Goal: Navigation & Orientation: Find specific page/section

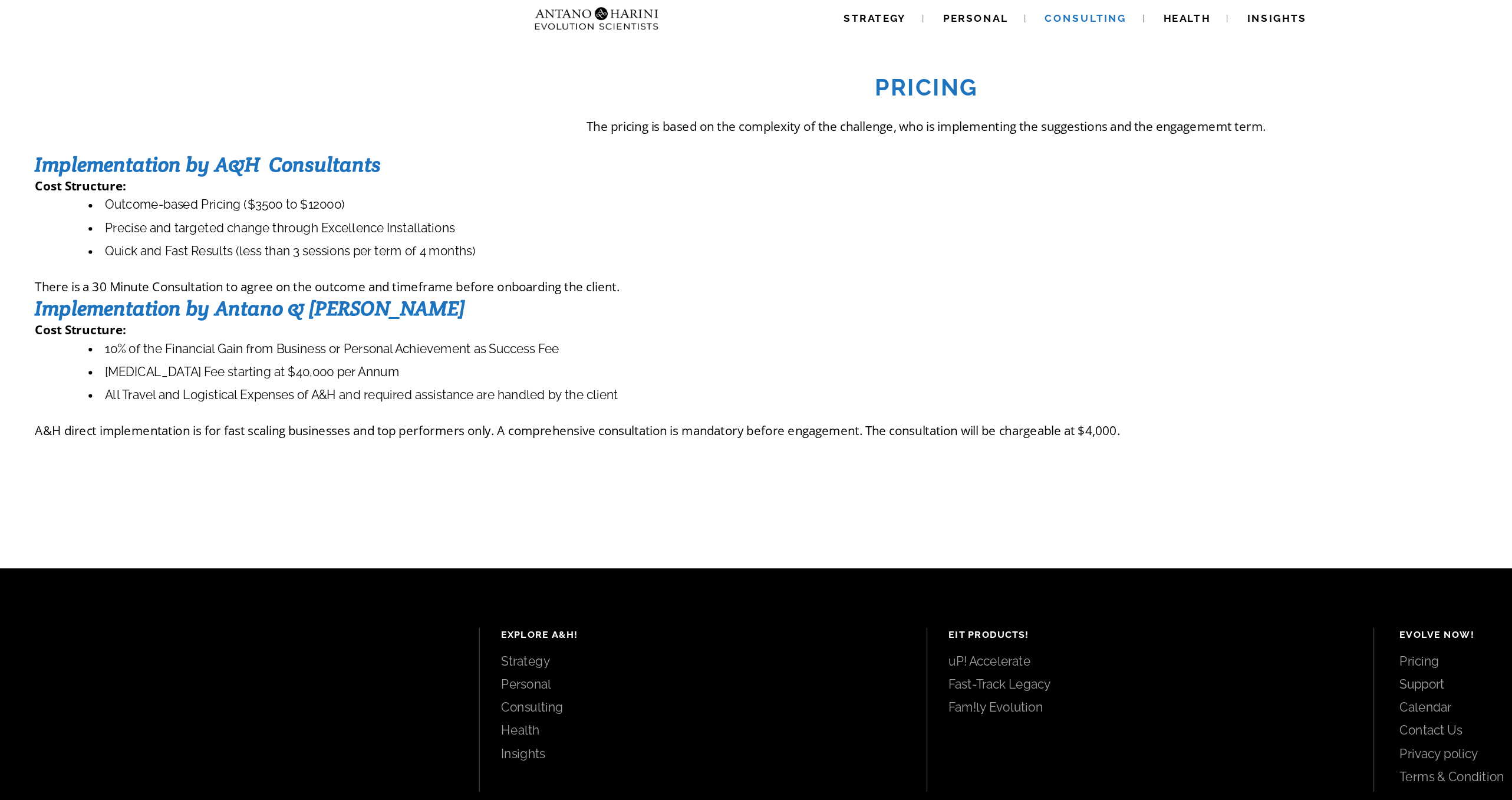
click at [890, 15] on span "Consulting" at bounding box center [886, 15] width 67 height 9
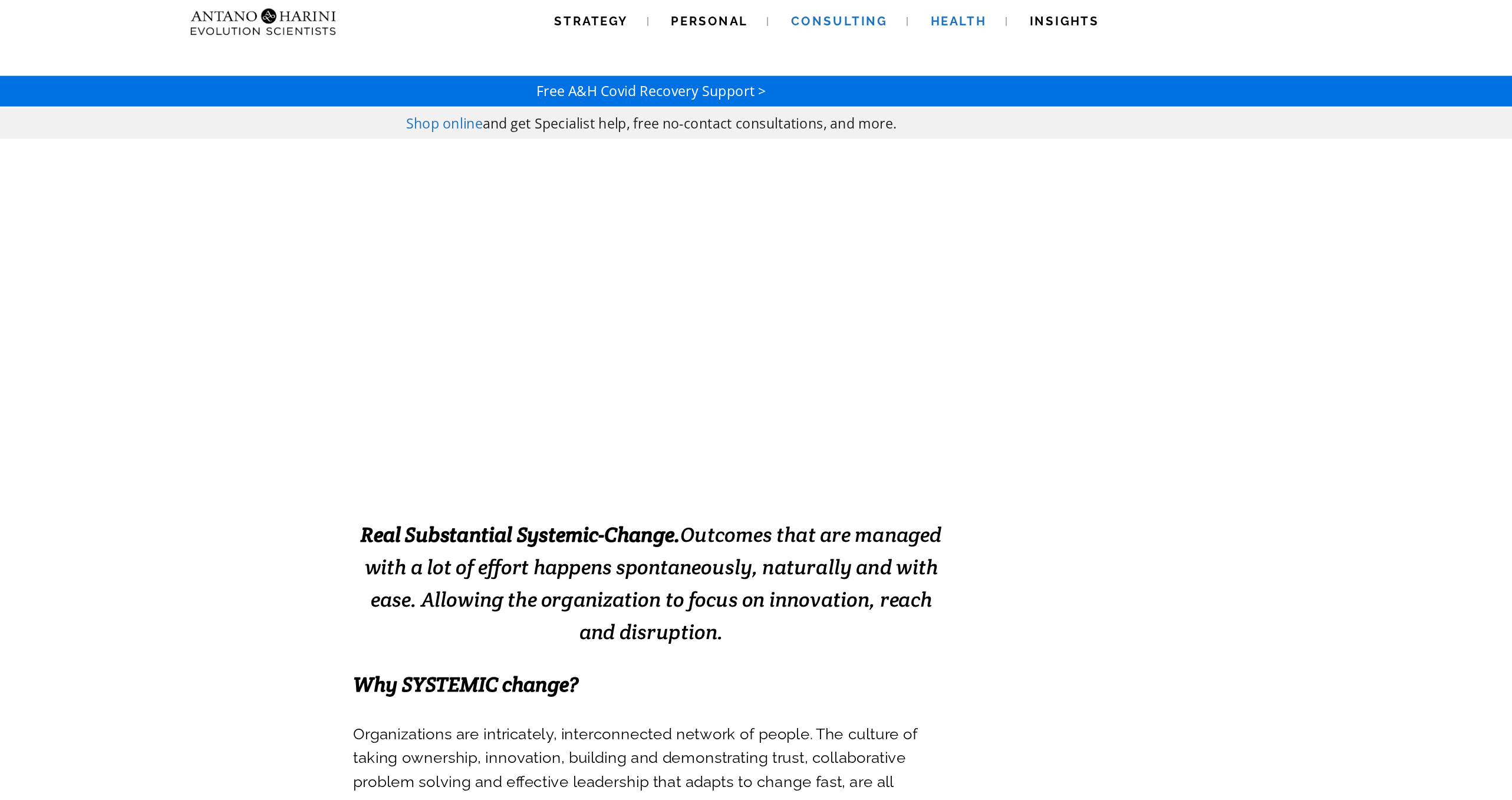
click at [968, 15] on span "Health" at bounding box center [969, 15] width 38 height 9
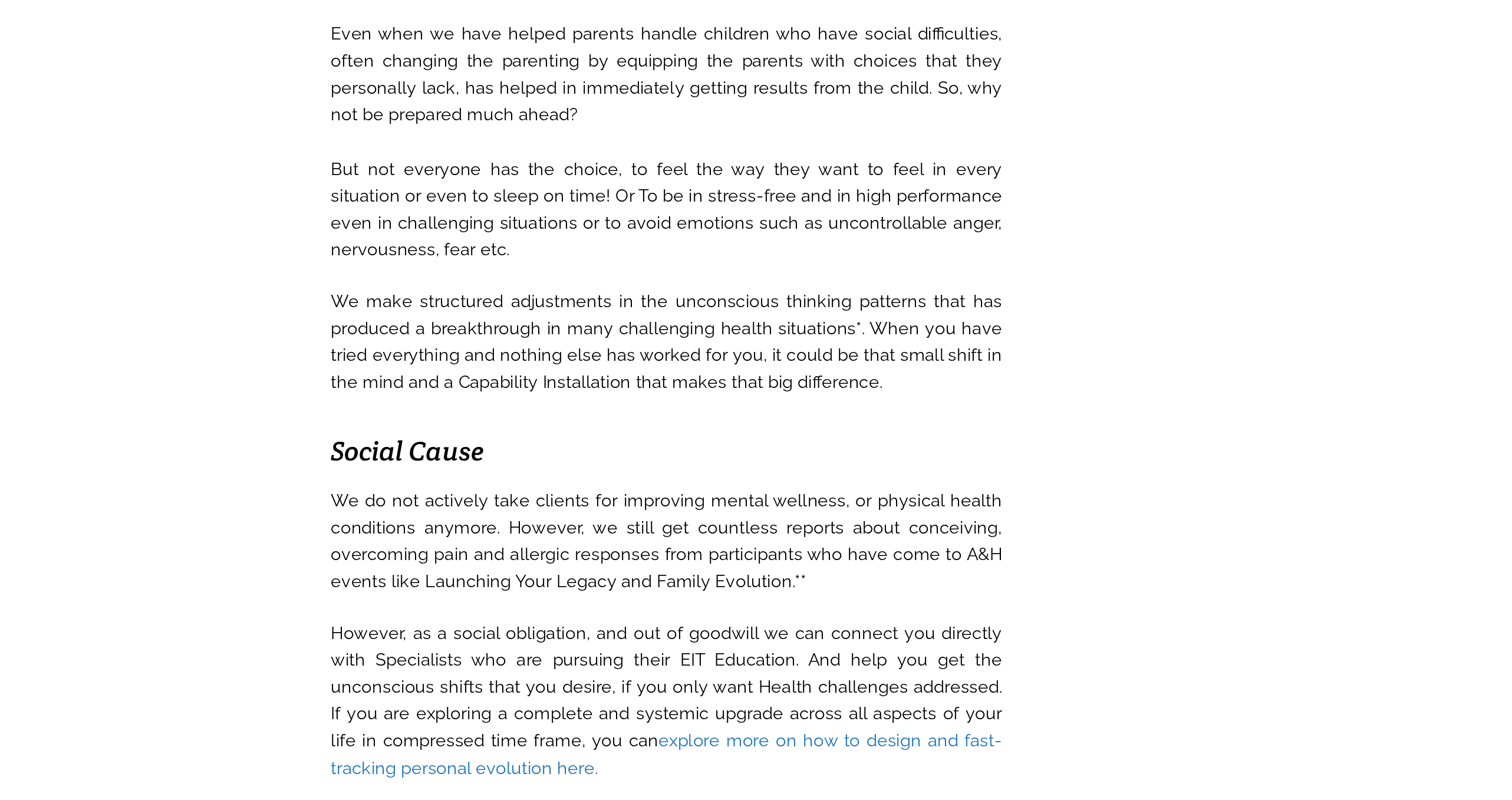
scroll to position [1772, 0]
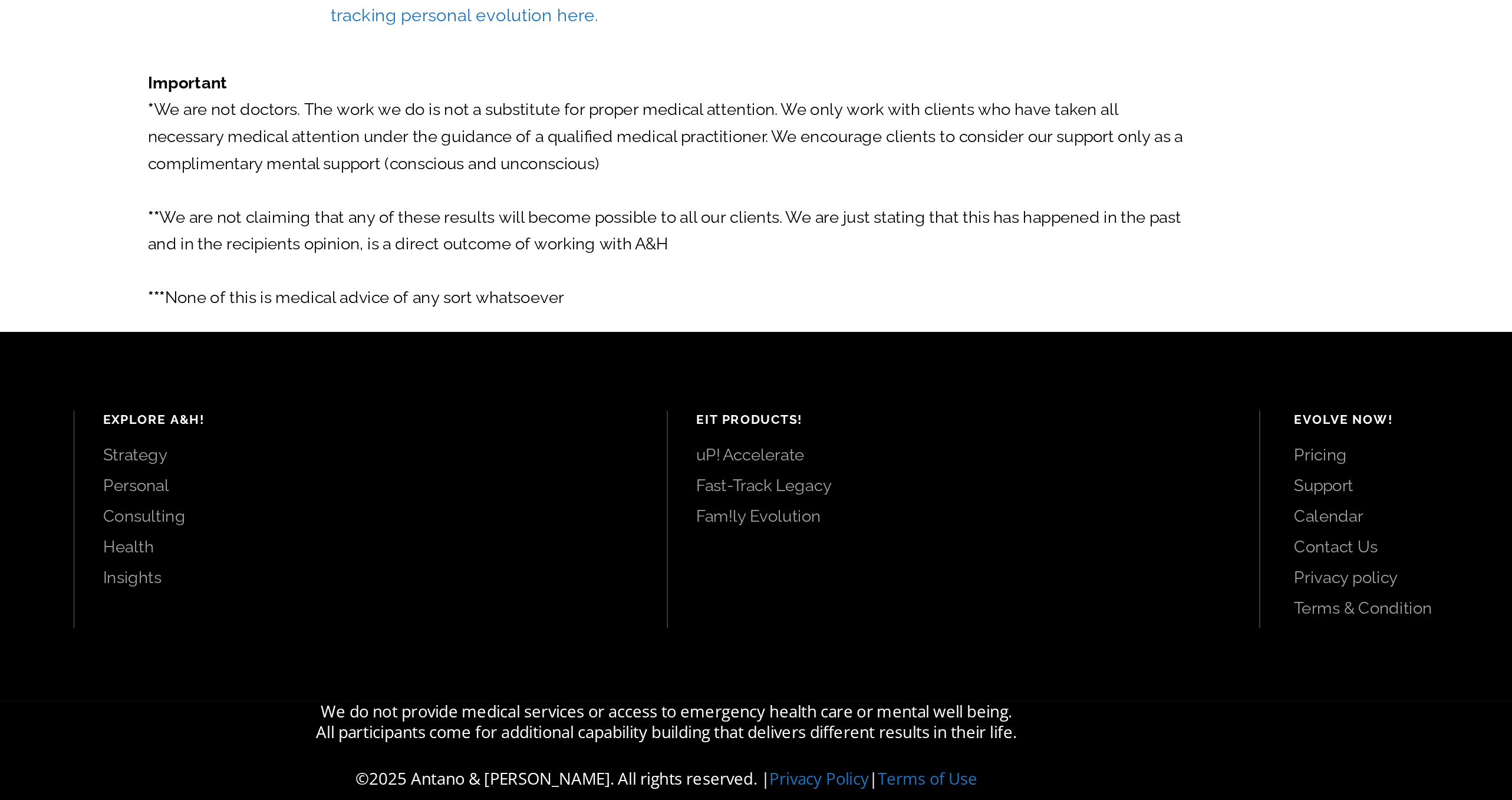
click at [1162, 582] on link "Pricing" at bounding box center [1314, 588] width 344 height 13
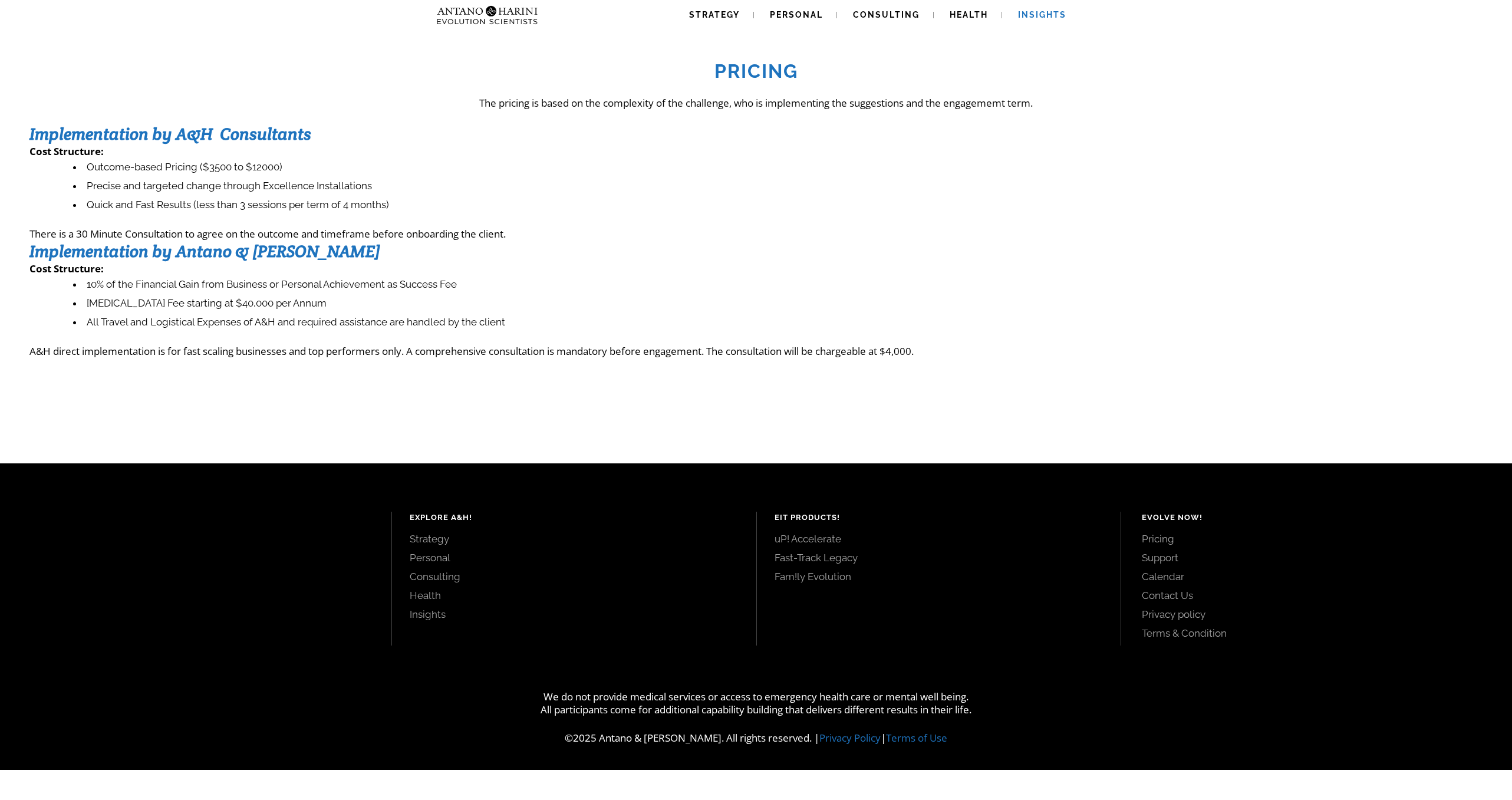
click at [1027, 19] on span "Insights" at bounding box center [1042, 15] width 48 height 9
